Goal: Task Accomplishment & Management: Use online tool/utility

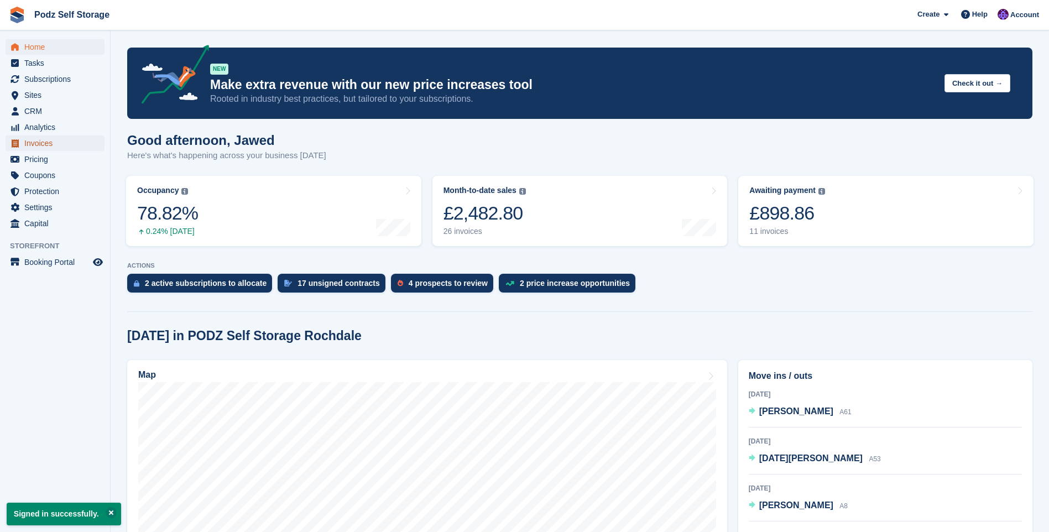
click at [46, 145] on span "Invoices" at bounding box center [57, 142] width 66 height 15
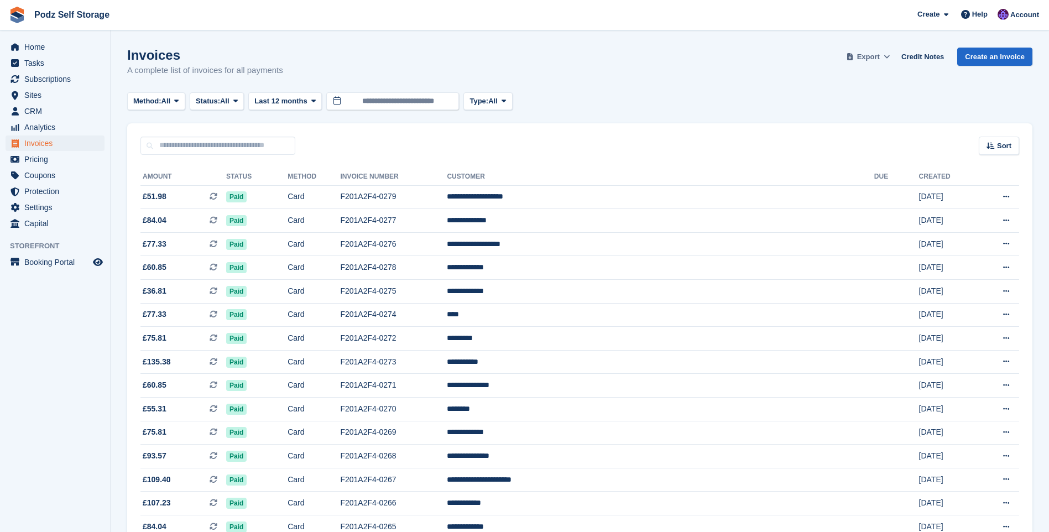
click at [889, 58] on icon at bounding box center [887, 56] width 6 height 7
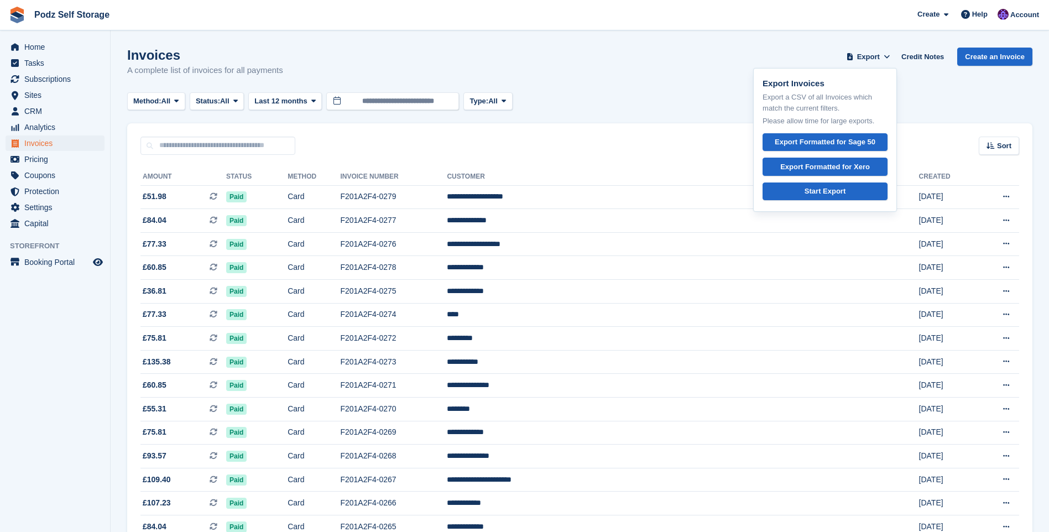
click at [717, 54] on div "Invoices A complete list of invoices for all payments Export Export Invoices Ex…" at bounding box center [579, 69] width 905 height 43
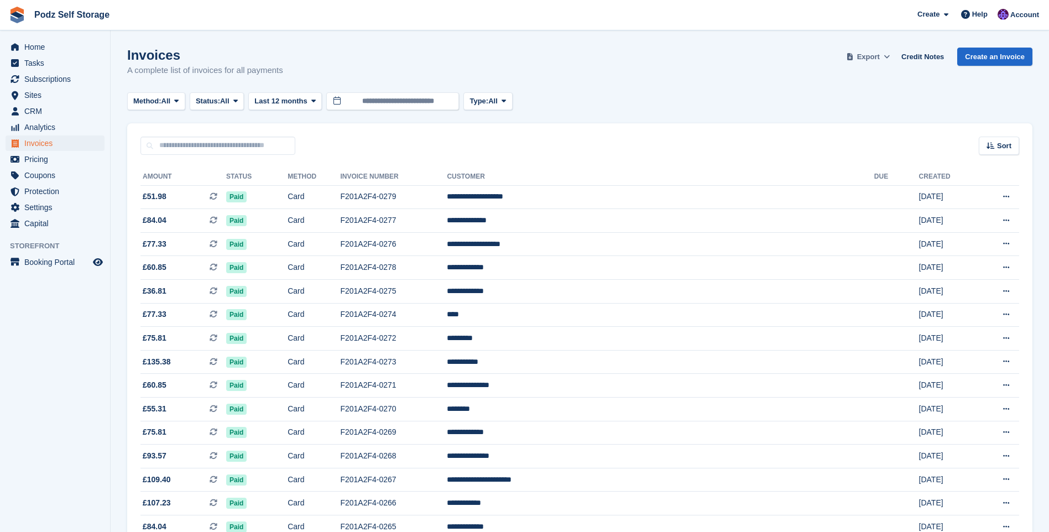
click at [890, 57] on icon at bounding box center [887, 56] width 6 height 7
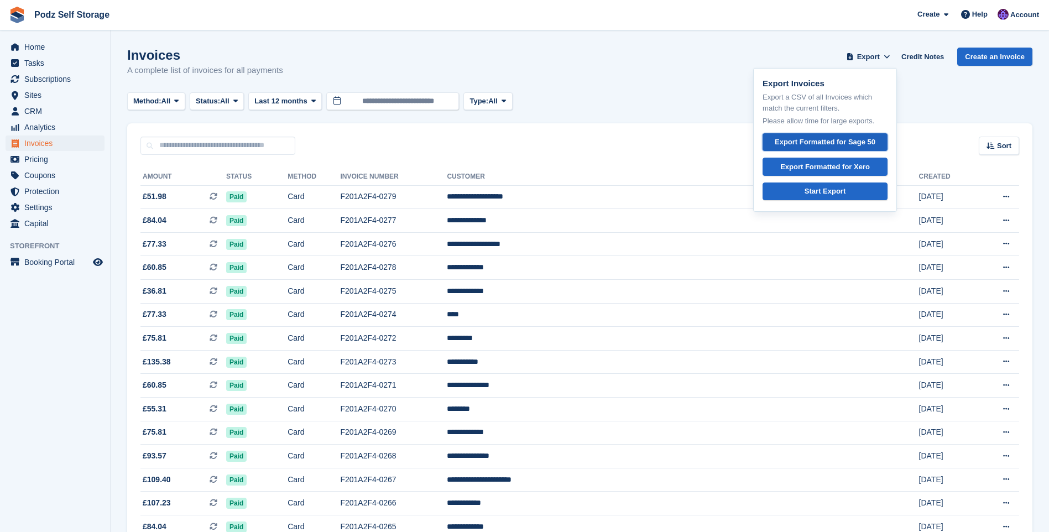
click at [824, 142] on div "Export Formatted for Sage 50" at bounding box center [825, 142] width 101 height 11
